Goal: Information Seeking & Learning: Understand process/instructions

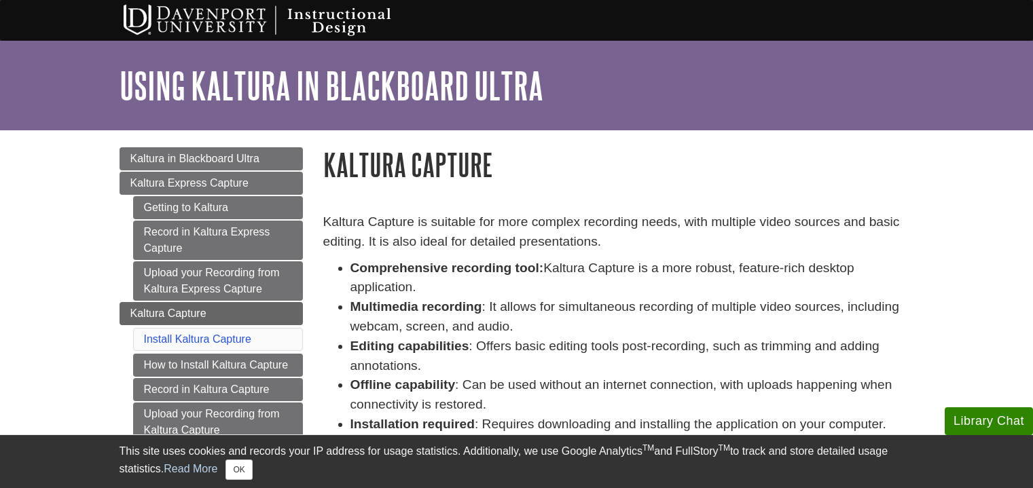
scroll to position [27, 0]
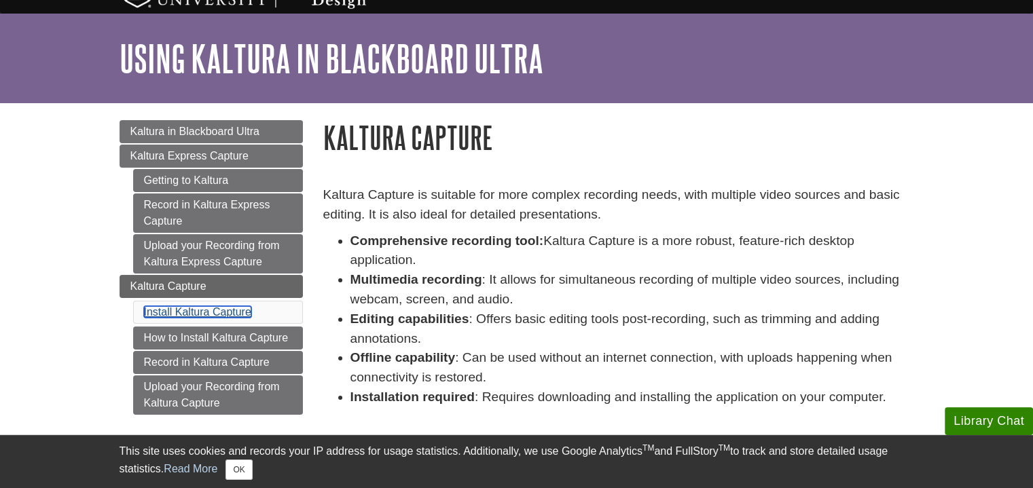
click at [183, 308] on link "Install Kaltura Capture" at bounding box center [197, 312] width 107 height 12
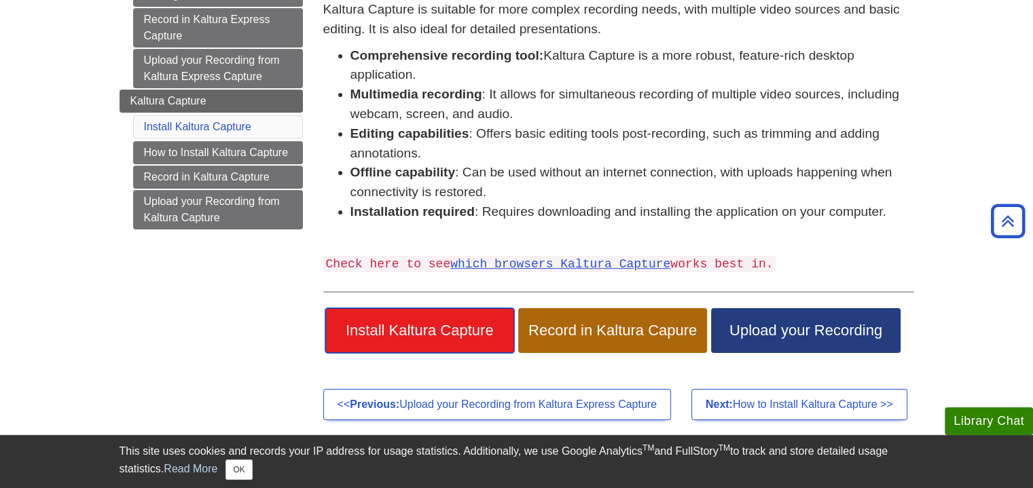
click at [420, 330] on span "Install Kaltura Capture" at bounding box center [419, 331] width 168 height 18
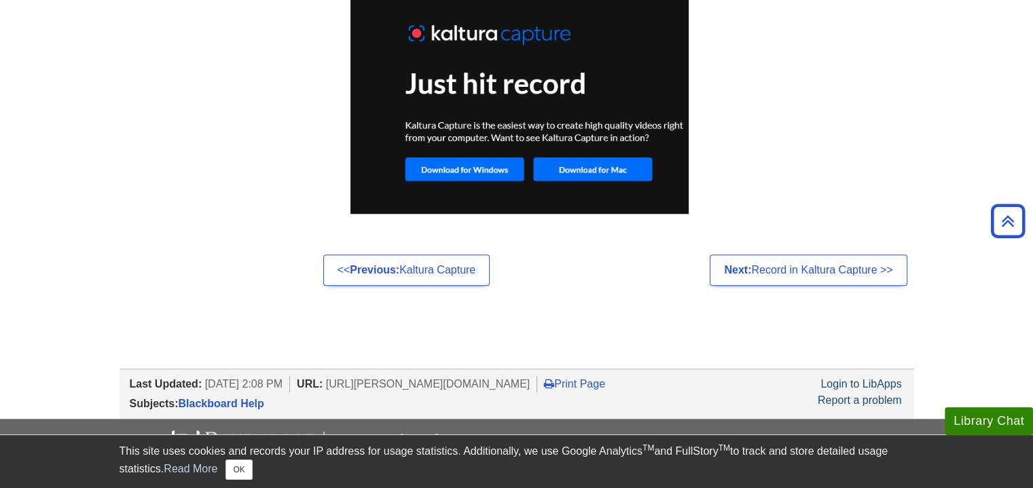
scroll to position [1134, 0]
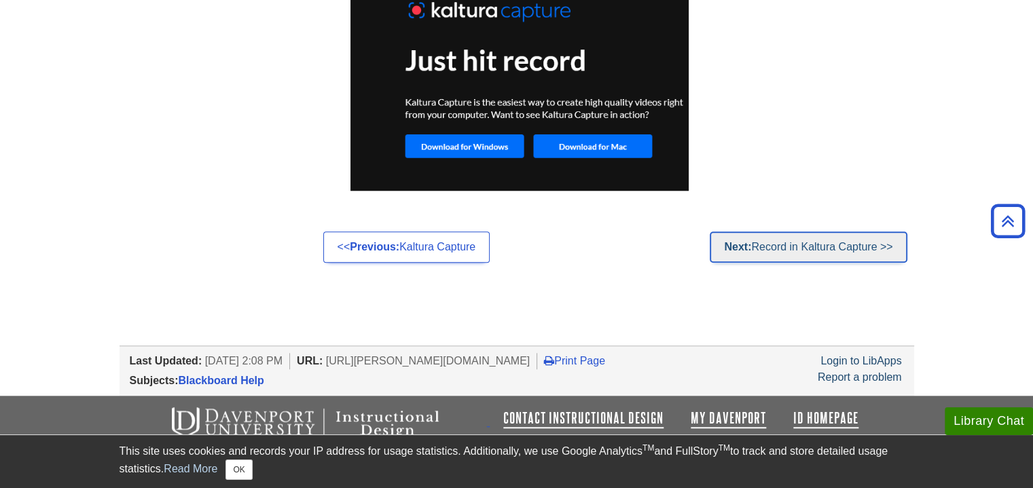
click at [796, 250] on link "Next: Record in Kaltura Capture >>" at bounding box center [807, 247] width 197 height 31
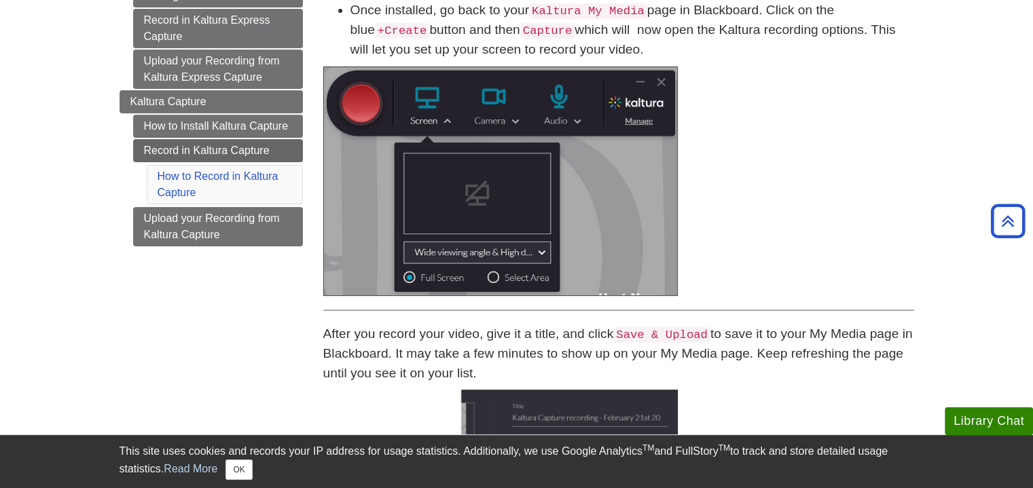
scroll to position [147, 0]
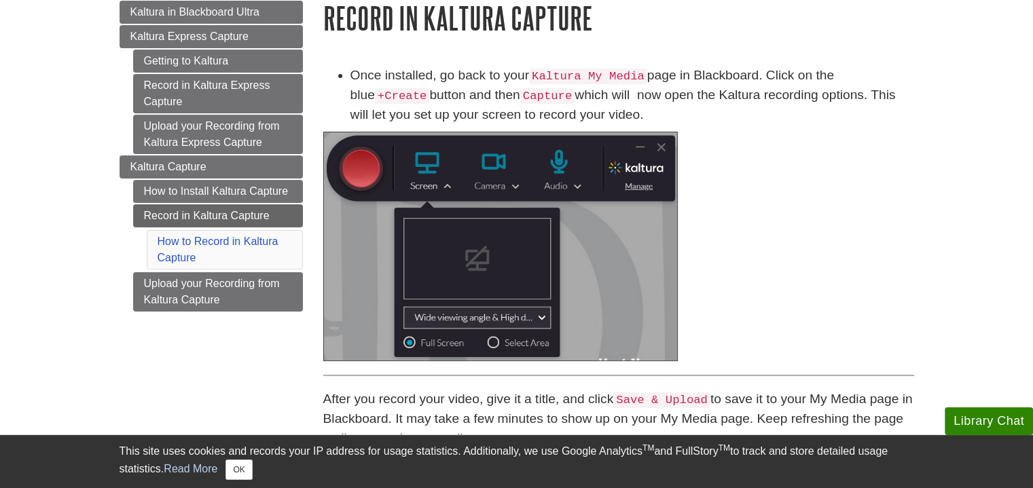
click at [638, 145] on img at bounding box center [500, 246] width 354 height 229
click at [353, 170] on img at bounding box center [500, 246] width 354 height 229
click at [580, 187] on img at bounding box center [500, 246] width 354 height 229
click at [660, 148] on img at bounding box center [500, 246] width 354 height 229
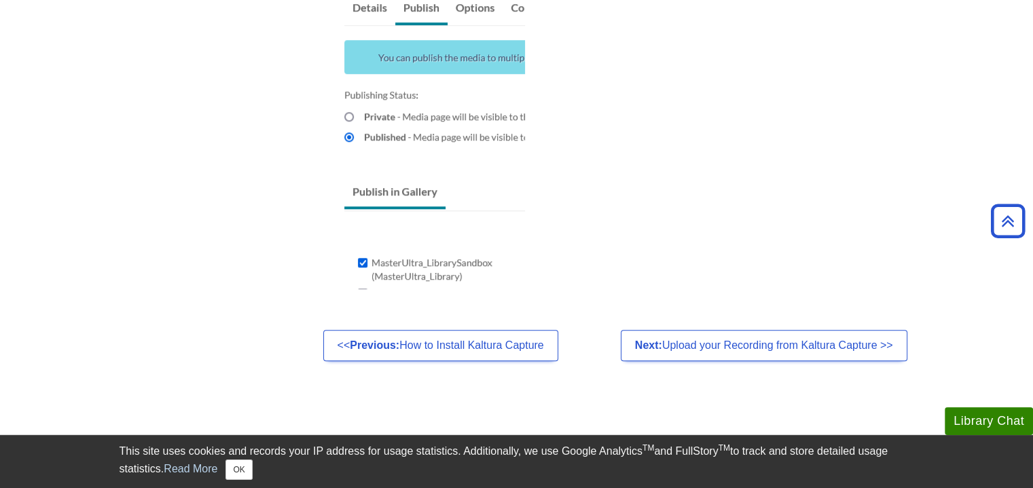
scroll to position [1211, 0]
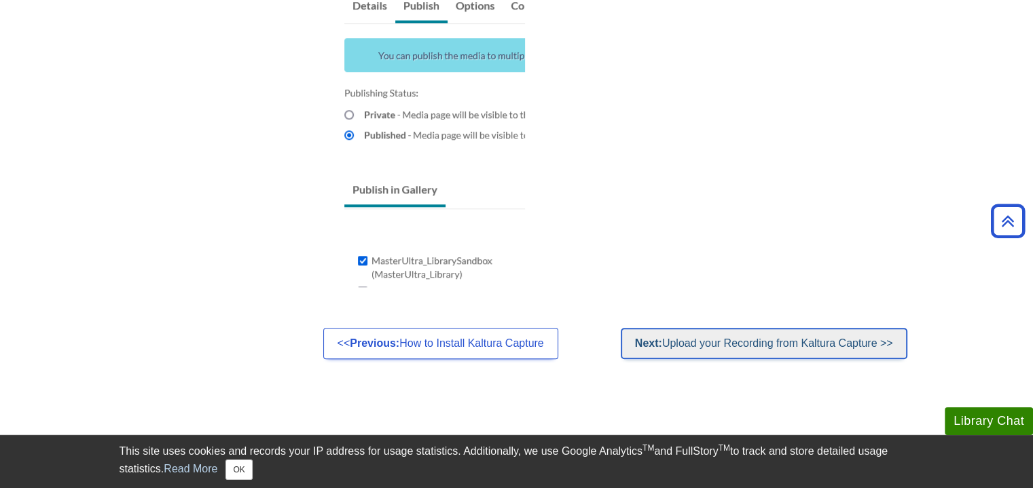
click at [724, 329] on link "Next: Upload your Recording from Kaltura Capture >>" at bounding box center [764, 343] width 287 height 31
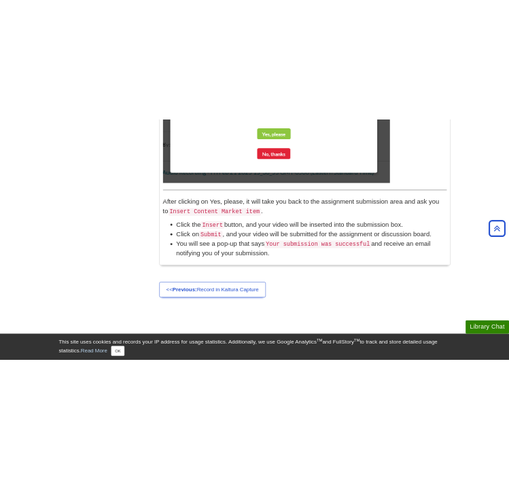
scroll to position [1458, 0]
